Goal: Task Accomplishment & Management: Manage account settings

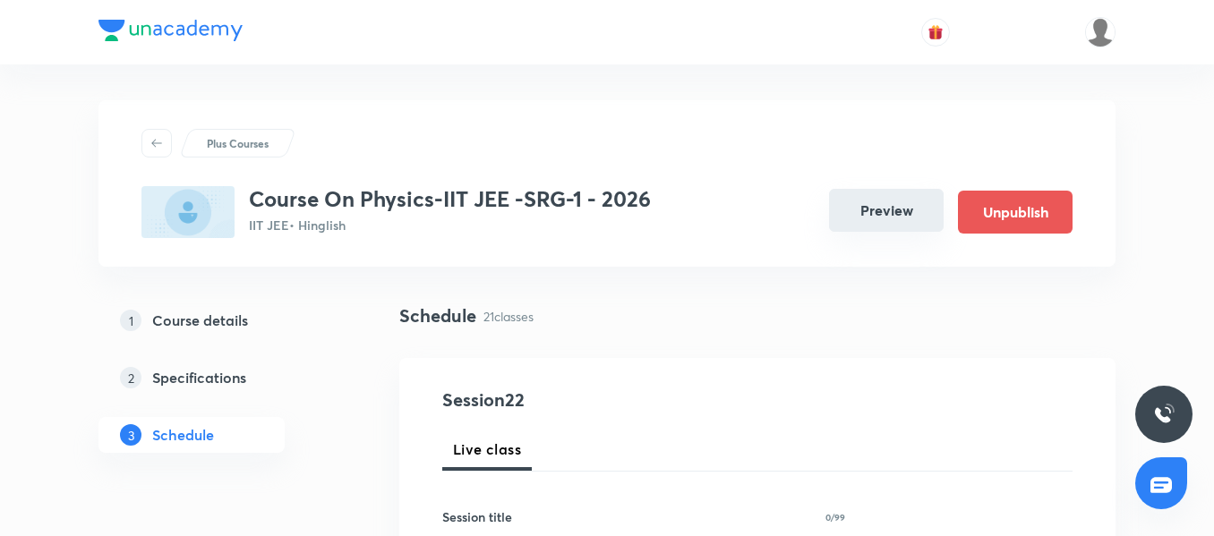
click at [881, 219] on button "Preview" at bounding box center [886, 210] width 115 height 43
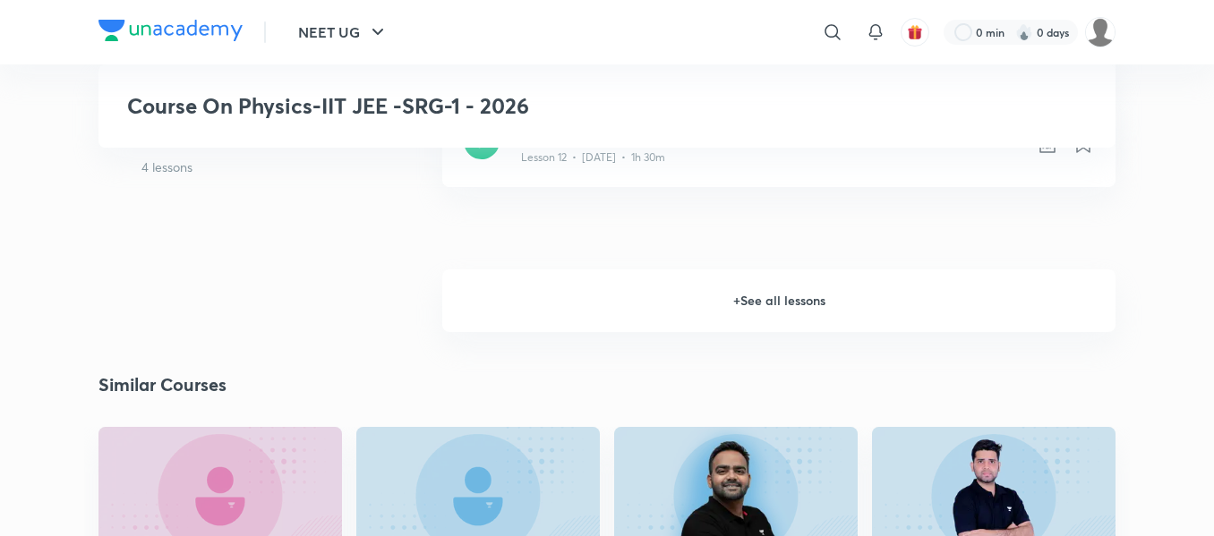
scroll to position [1896, 0]
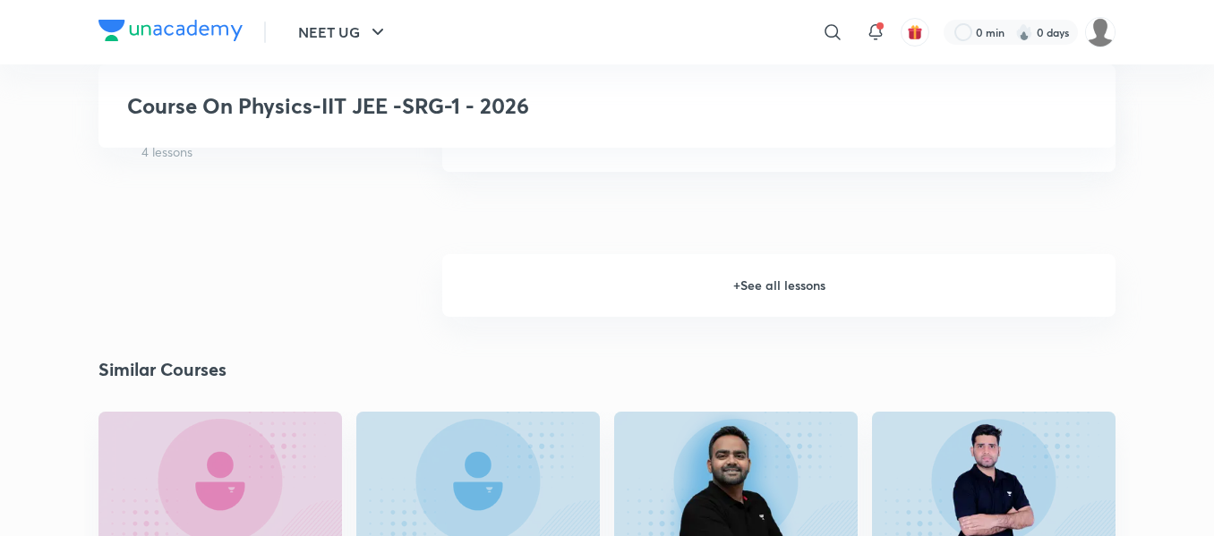
click at [784, 299] on h6 "+ See all lessons" at bounding box center [778, 285] width 673 height 63
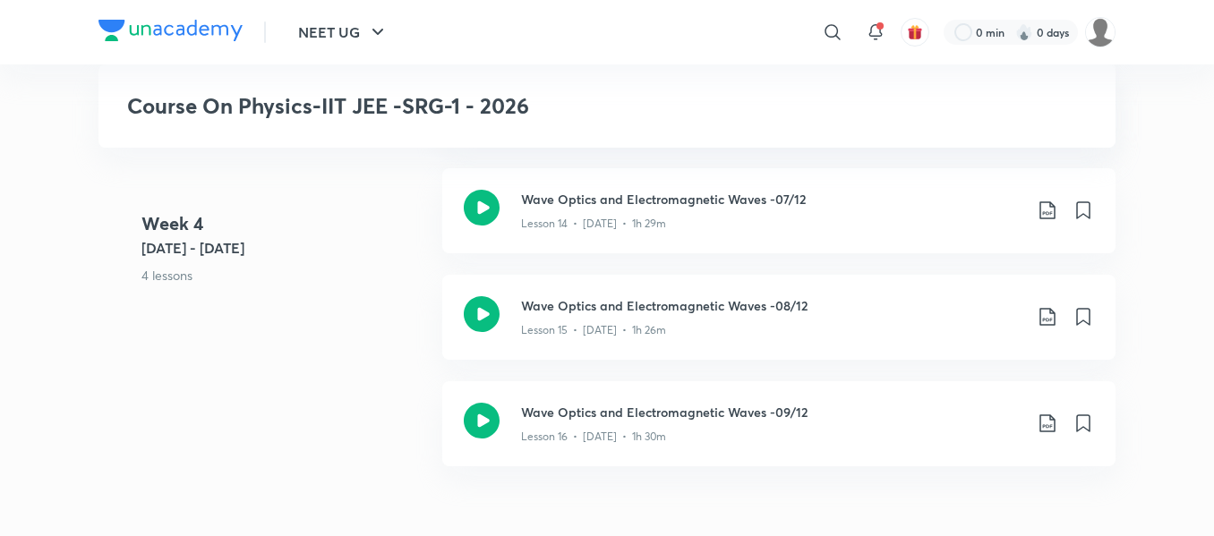
scroll to position [2164, 0]
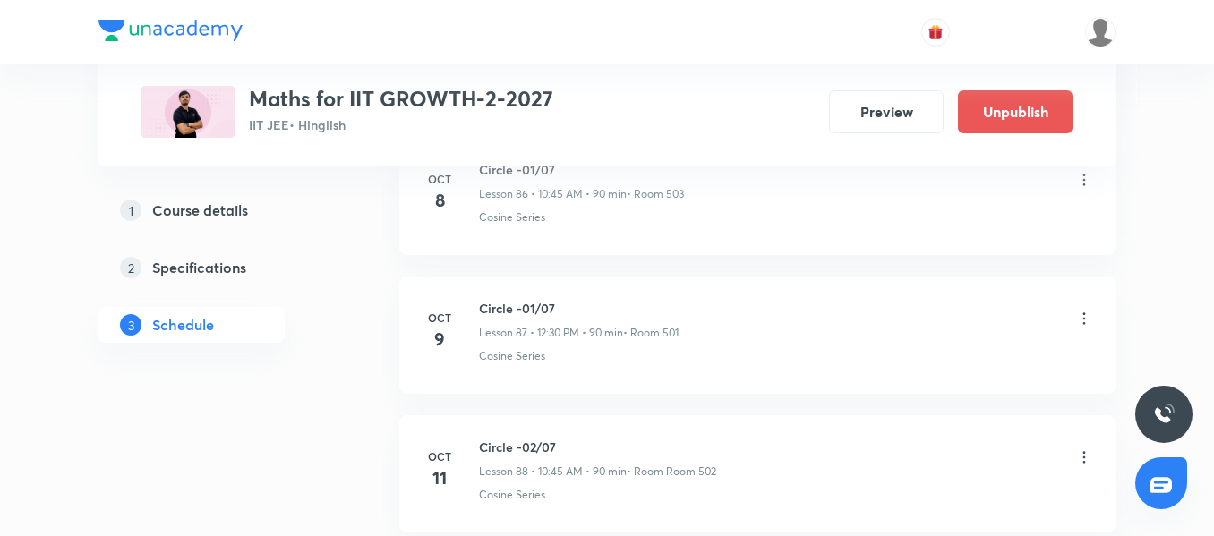
scroll to position [12118, 0]
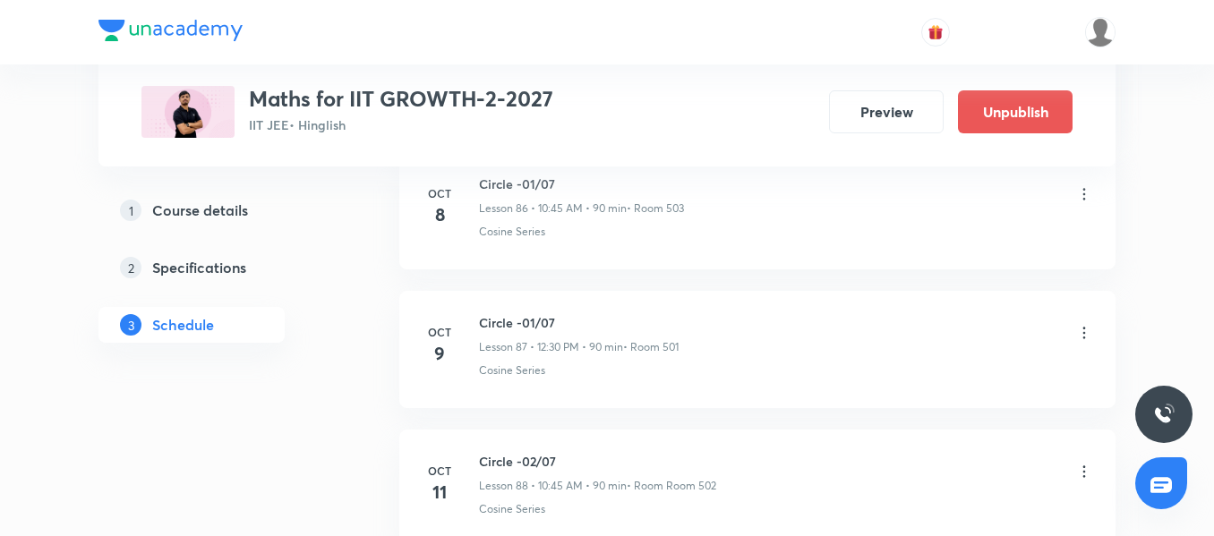
click at [1079, 339] on icon at bounding box center [1084, 333] width 18 height 18
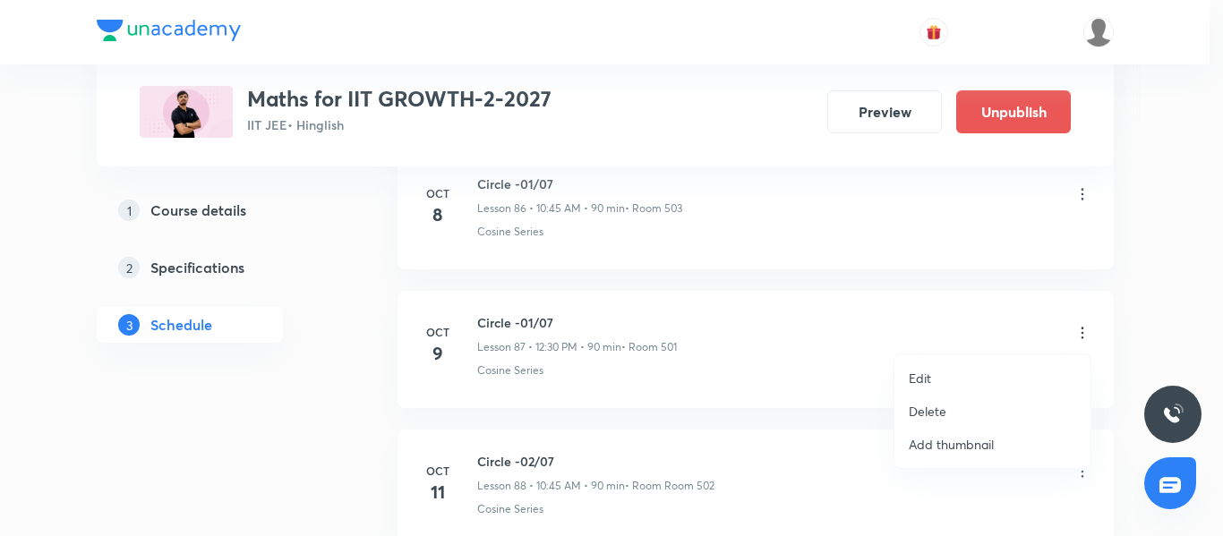
click at [948, 386] on li "Edit" at bounding box center [993, 378] width 196 height 33
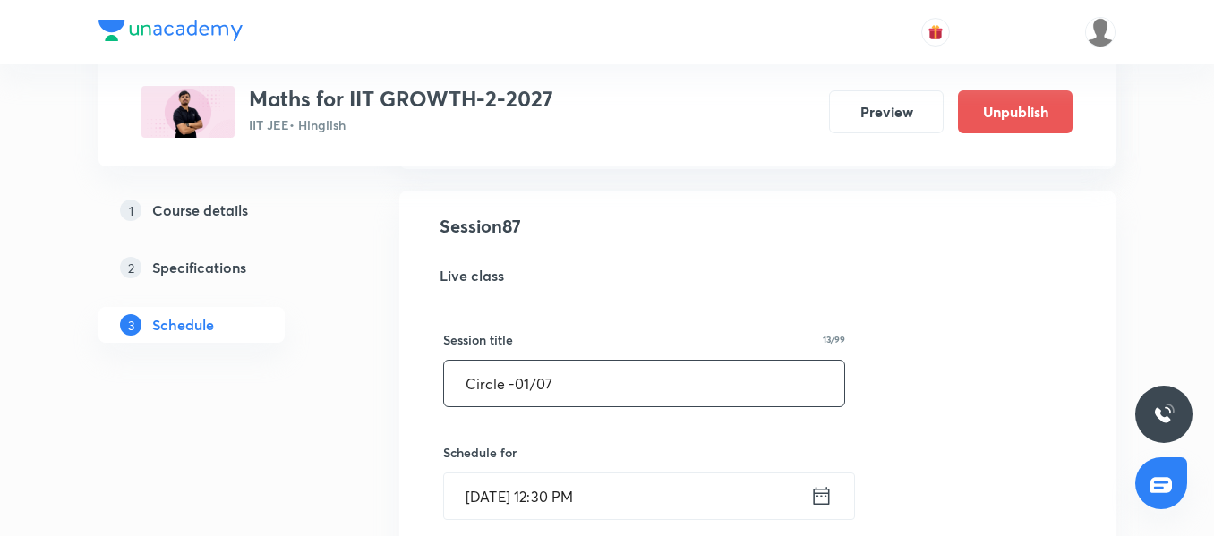
click at [526, 387] on input "Circle -01/07" at bounding box center [644, 384] width 400 height 46
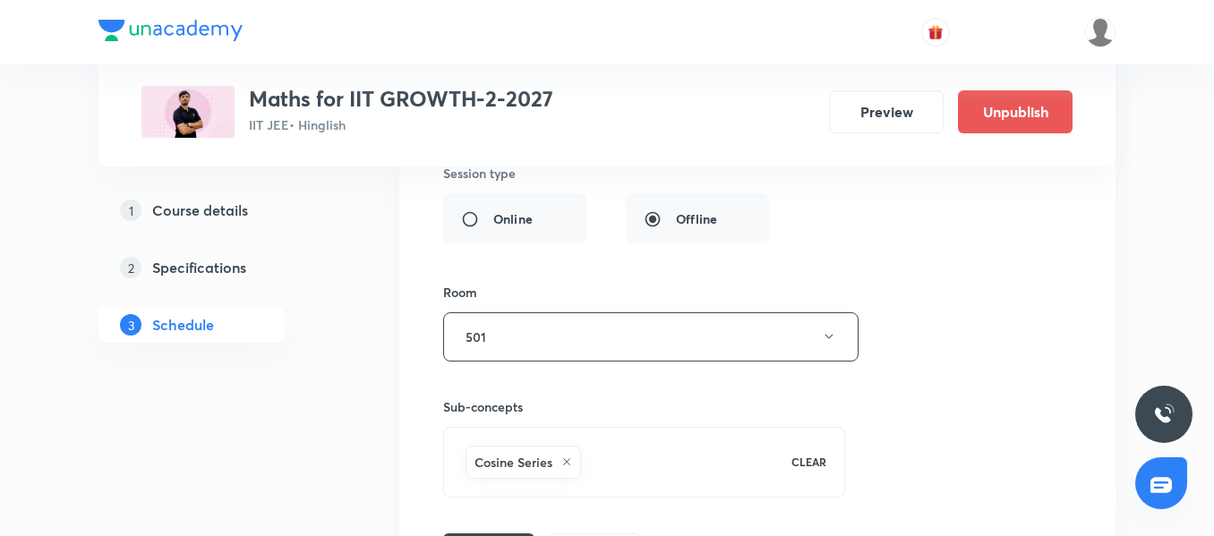
scroll to position [12656, 0]
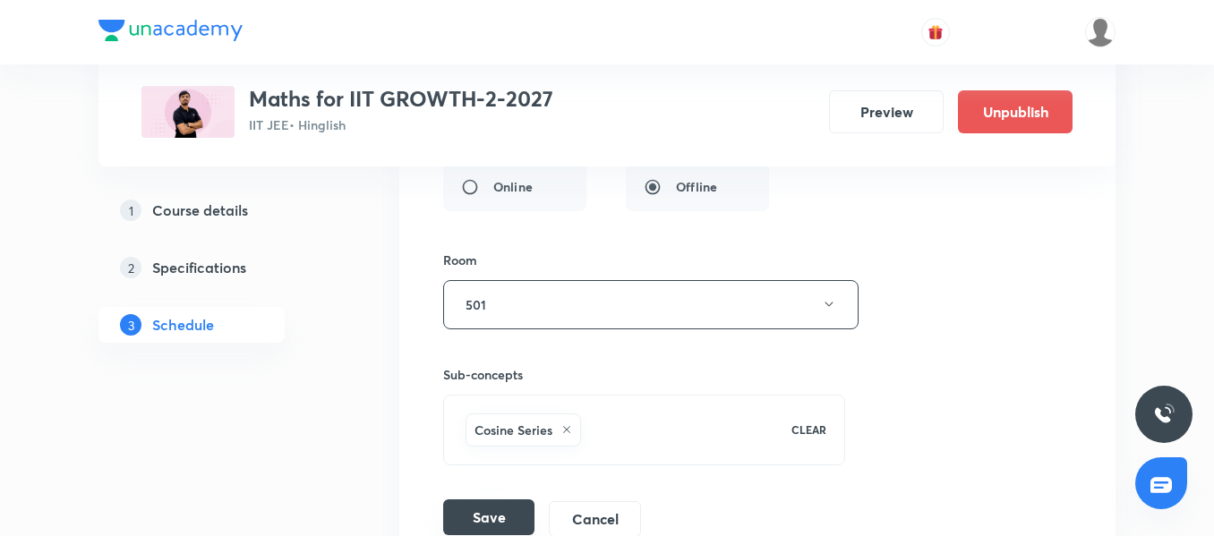
type input "Circle -02/07"
click at [484, 525] on button "Save" at bounding box center [488, 518] width 91 height 36
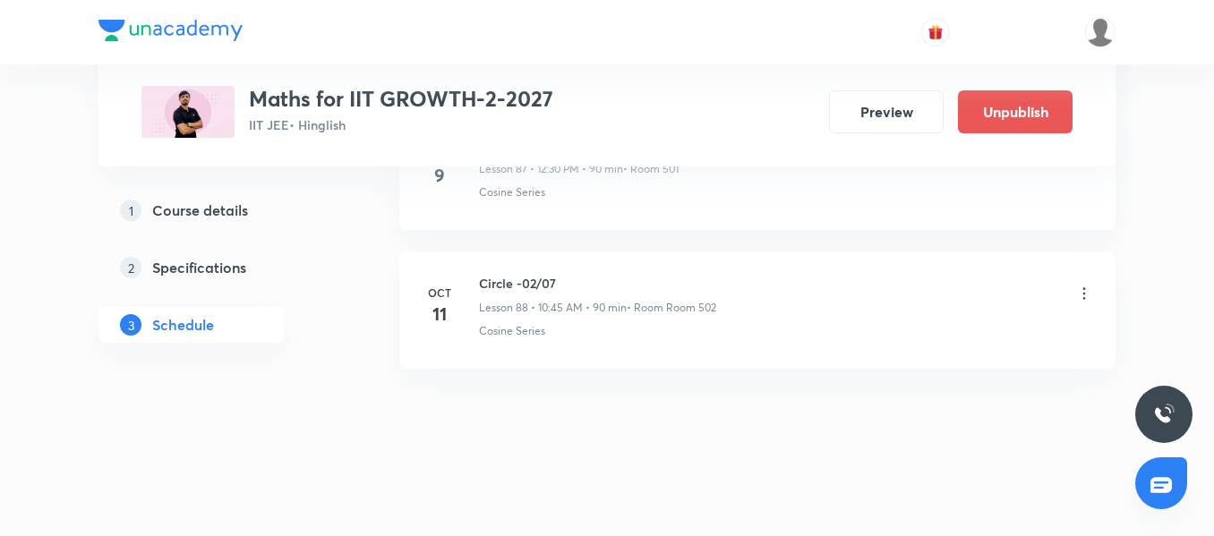
scroll to position [12297, 0]
click at [1087, 296] on icon at bounding box center [1084, 293] width 18 height 18
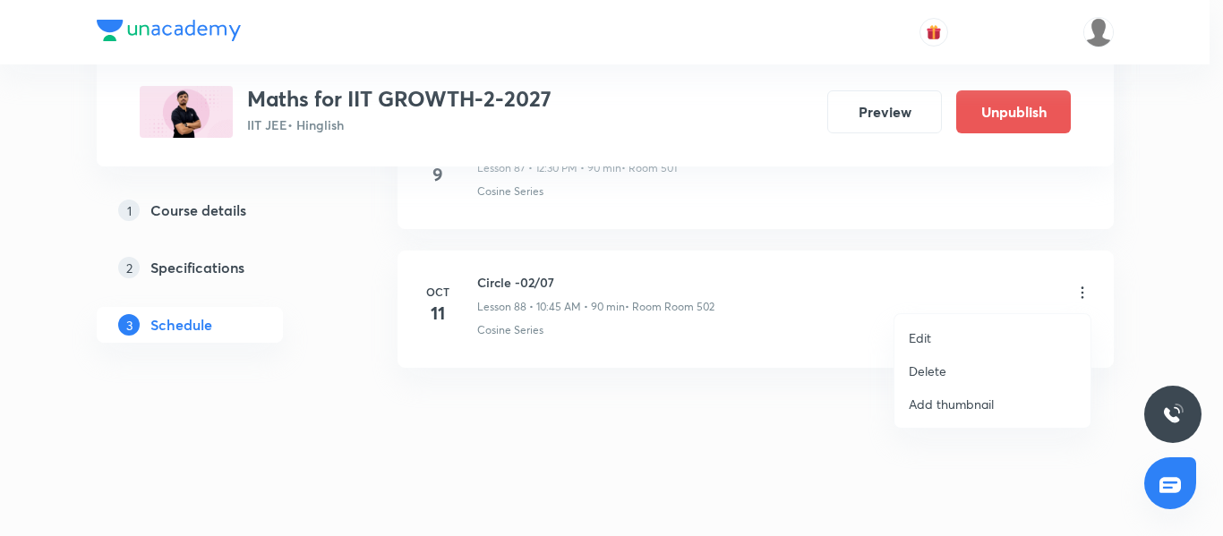
click at [955, 330] on li "Edit" at bounding box center [993, 337] width 196 height 33
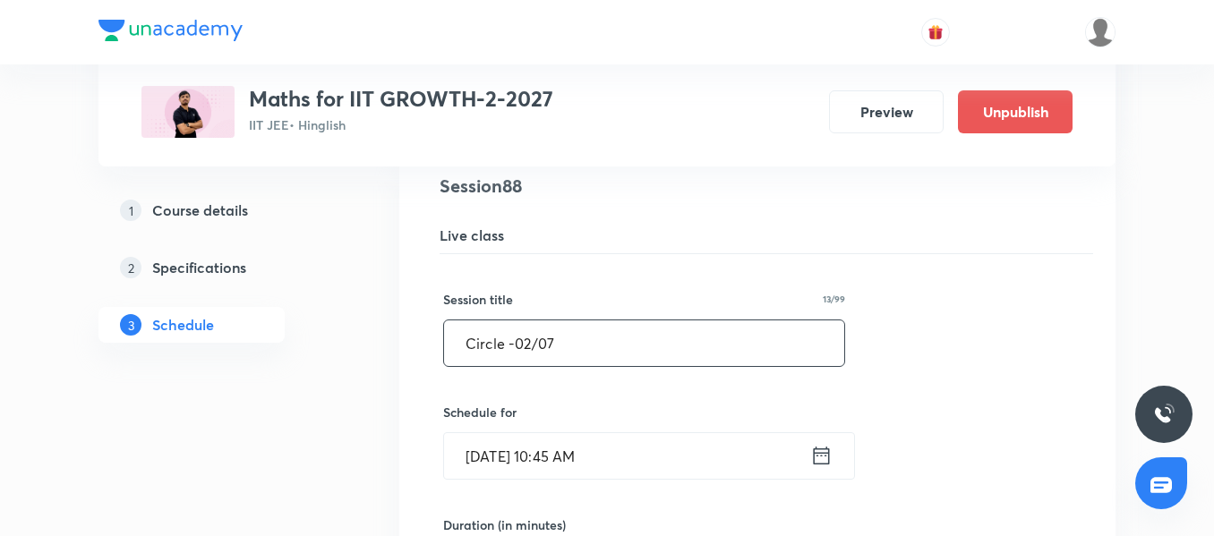
click at [535, 347] on input "Circle -02/07" at bounding box center [644, 344] width 400 height 46
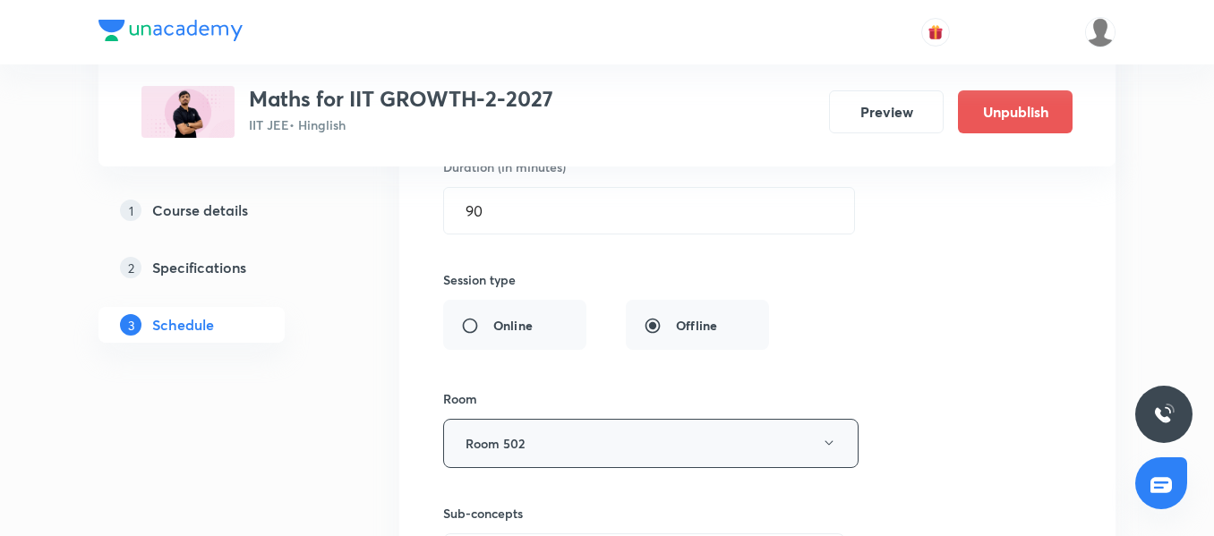
scroll to position [12835, 0]
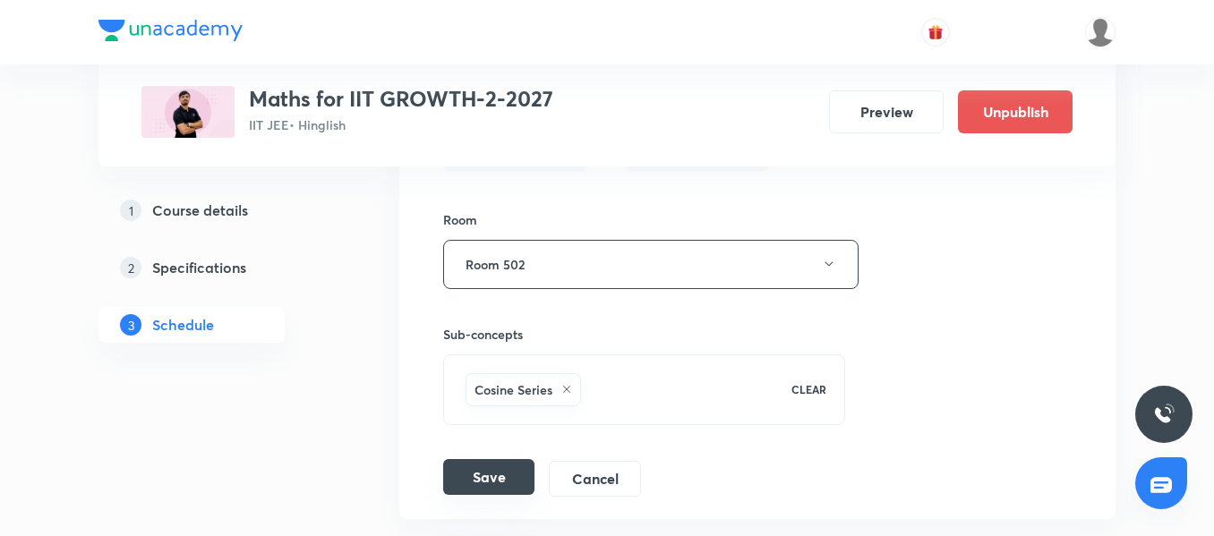
type input "Circle -03/07"
click at [495, 486] on button "Save" at bounding box center [488, 477] width 91 height 36
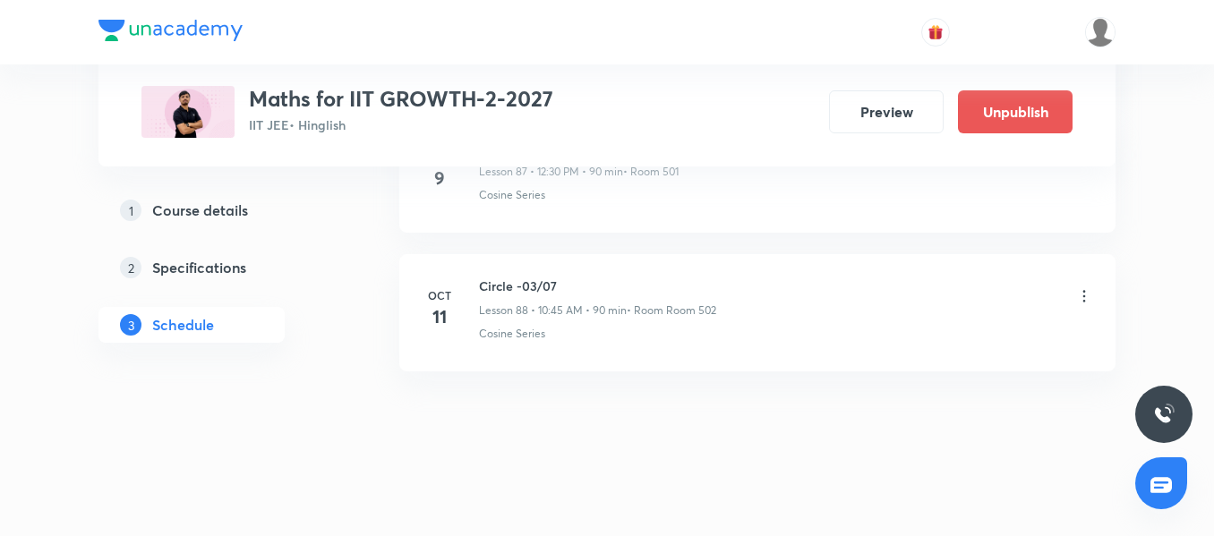
scroll to position [12297, 0]
